Goal: Book appointment/travel/reservation

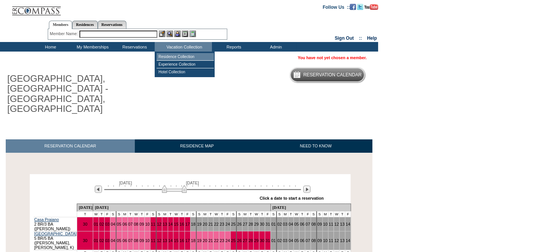
click at [181, 56] on td "Residence Collection" at bounding box center [185, 57] width 57 height 8
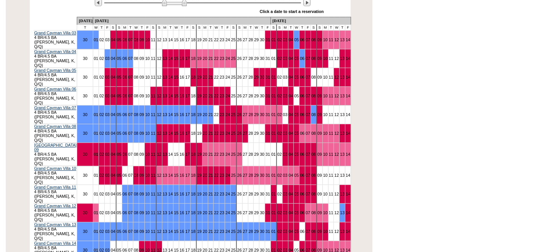
scroll to position [182, 0]
